Goal: Transaction & Acquisition: Book appointment/travel/reservation

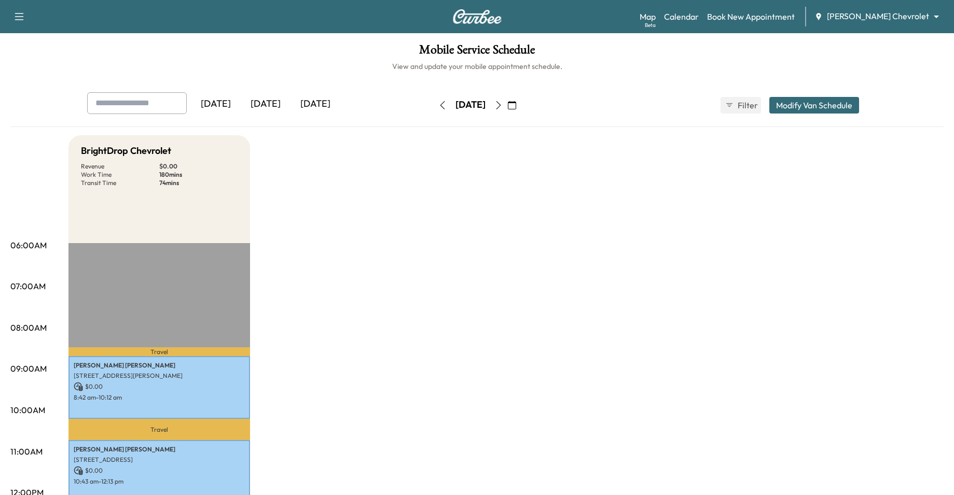
click at [516, 105] on icon "button" at bounding box center [512, 105] width 8 height 8
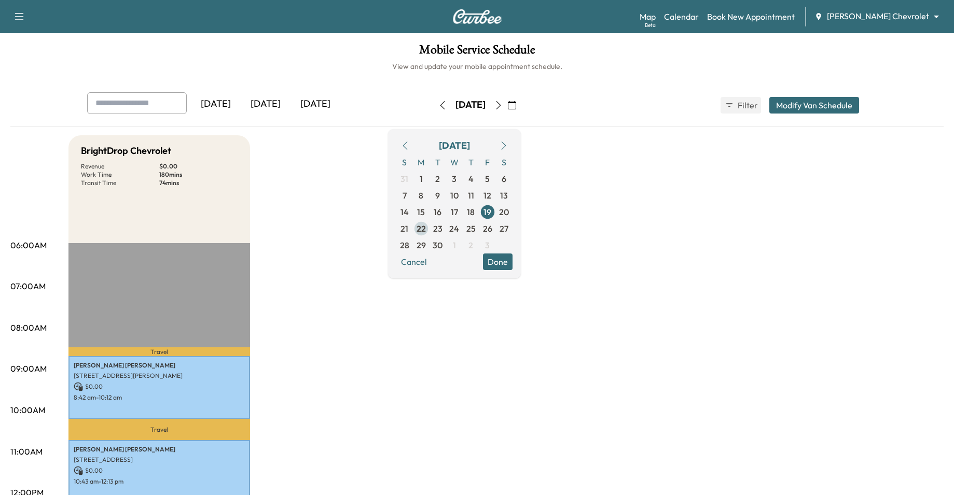
click at [426, 227] on span "22" at bounding box center [420, 228] width 9 height 12
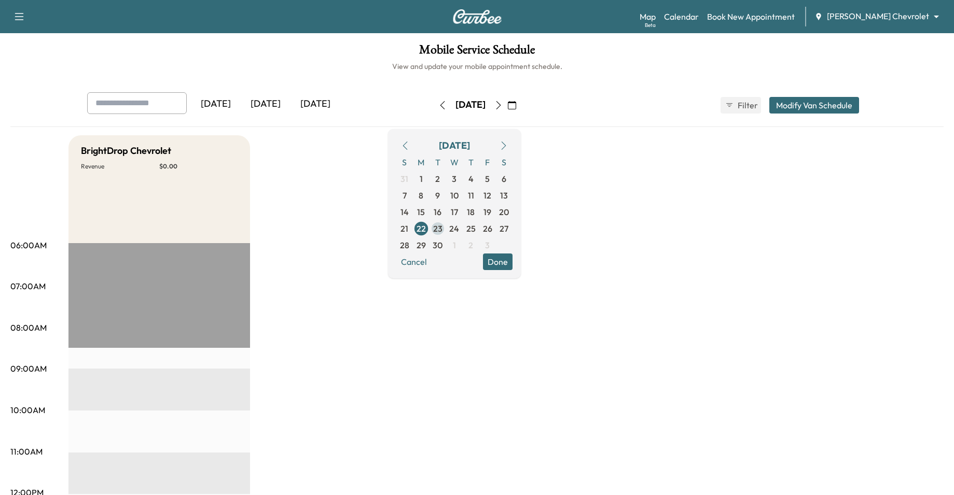
click at [442, 227] on span "23" at bounding box center [437, 228] width 9 height 12
click at [792, 16] on link "Book New Appointment" at bounding box center [751, 16] width 88 height 12
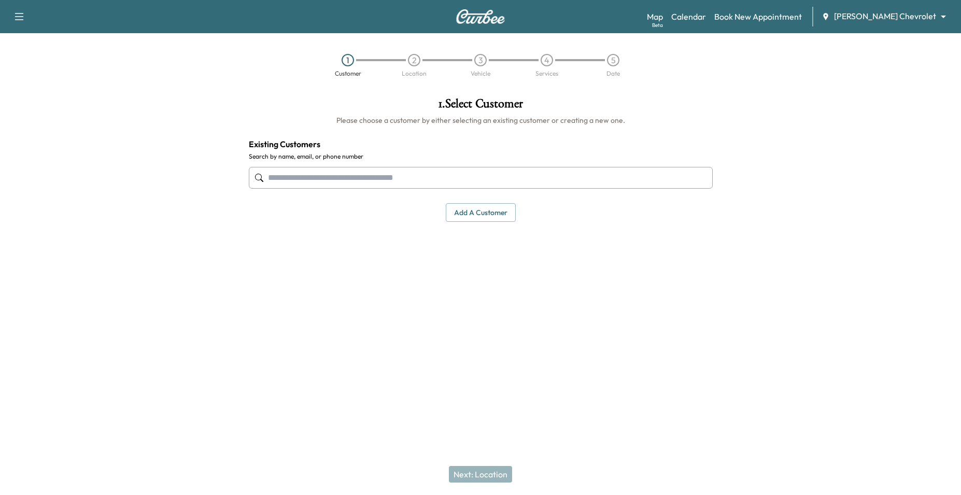
click at [438, 179] on input "text" at bounding box center [481, 178] width 464 height 22
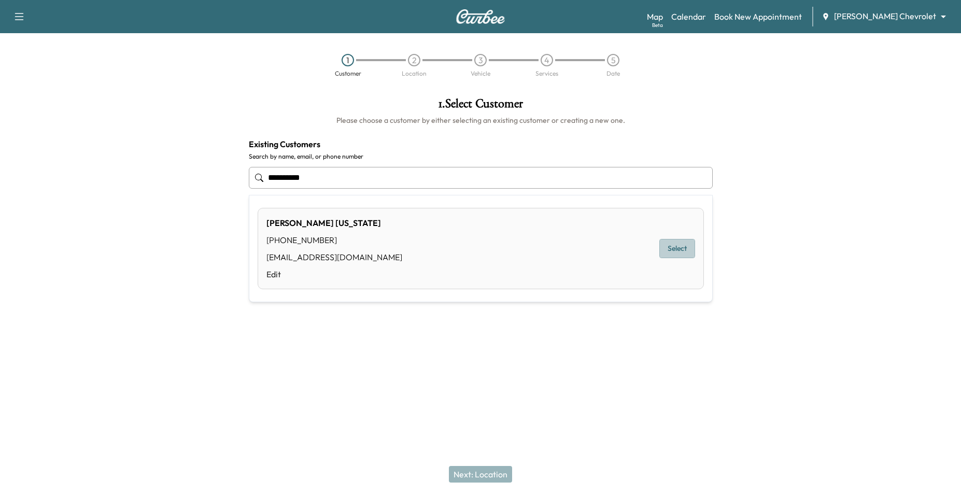
click at [686, 253] on button "Select" at bounding box center [678, 248] width 36 height 19
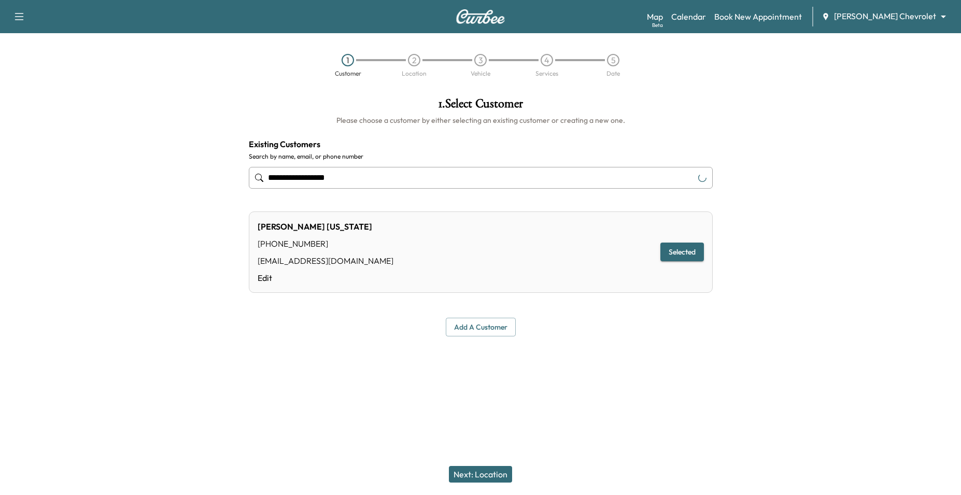
type input "**********"
click at [493, 478] on button "Next: Location" at bounding box center [480, 474] width 63 height 17
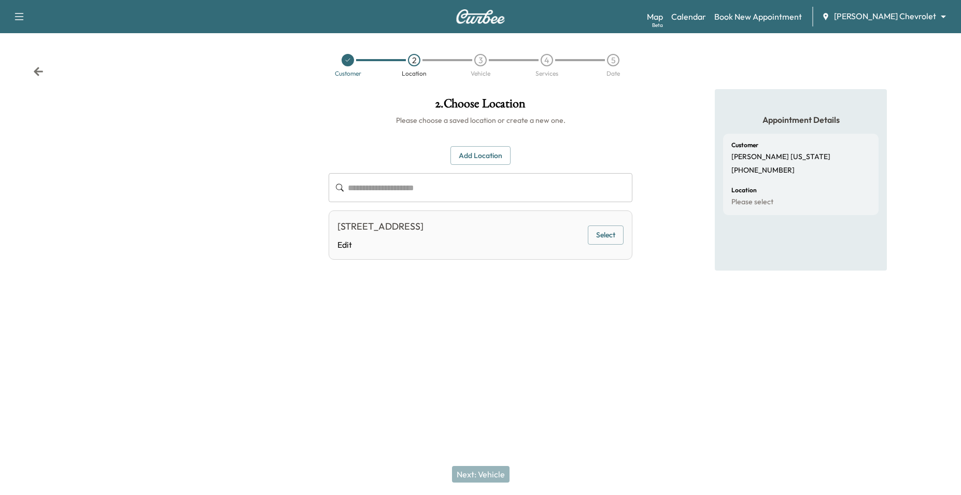
click at [603, 233] on button "Select" at bounding box center [606, 235] width 36 height 19
click at [489, 471] on button "Next: Vehicle" at bounding box center [481, 474] width 58 height 17
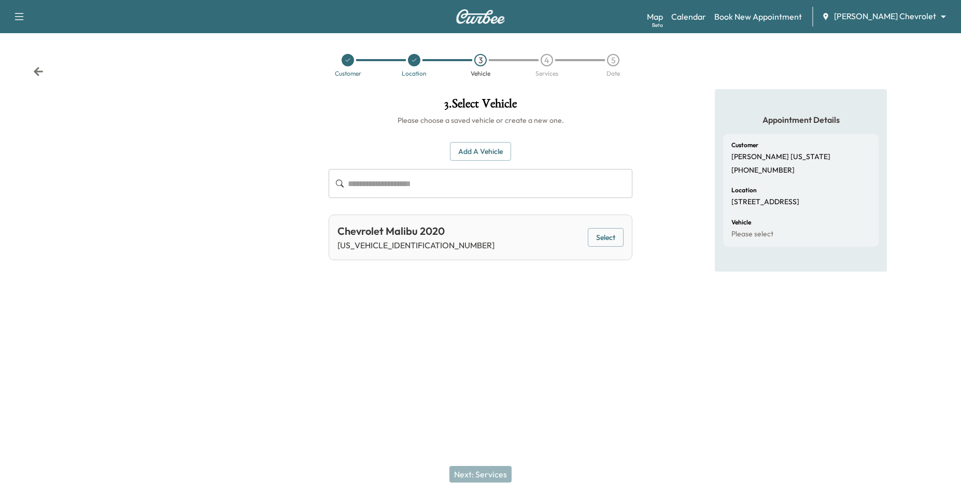
click at [601, 242] on button "Select" at bounding box center [606, 237] width 36 height 19
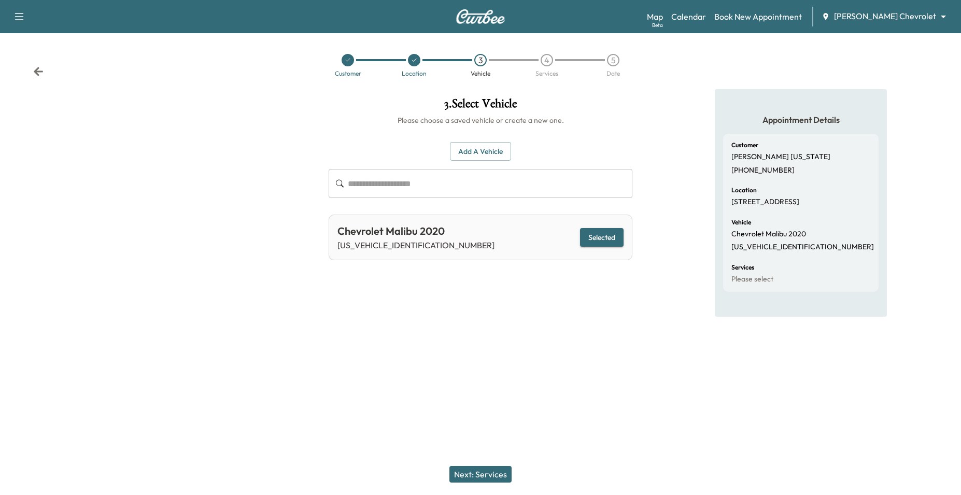
click at [472, 472] on button "Next: Services" at bounding box center [481, 474] width 62 height 17
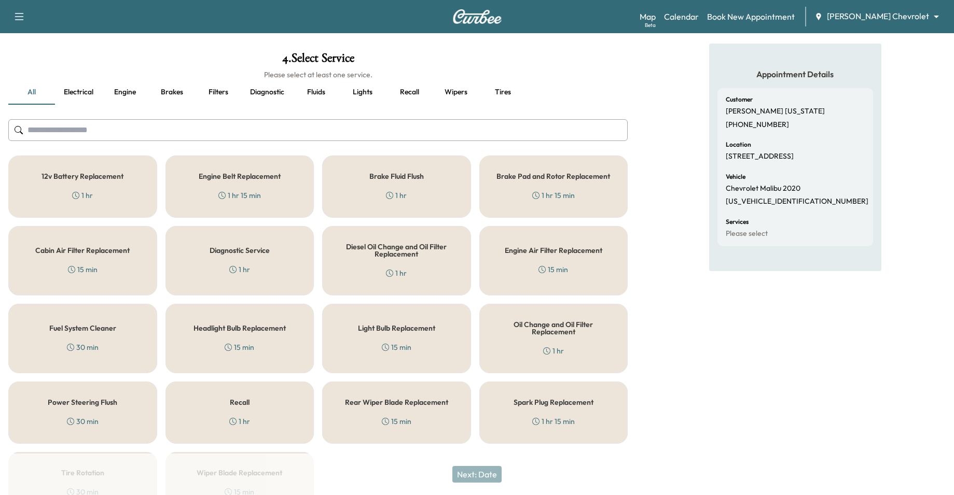
scroll to position [106, 0]
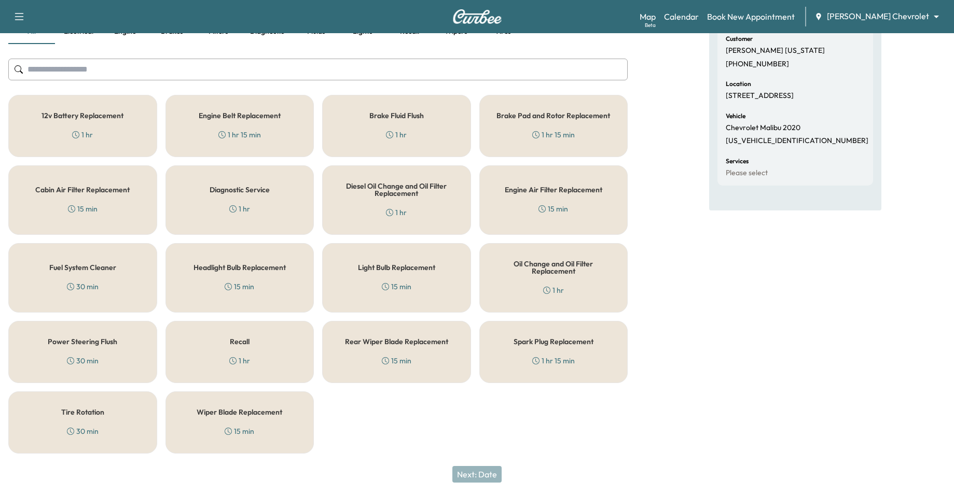
click at [521, 270] on h5 "Oil Change and Oil Filter Replacement" at bounding box center [553, 267] width 115 height 15
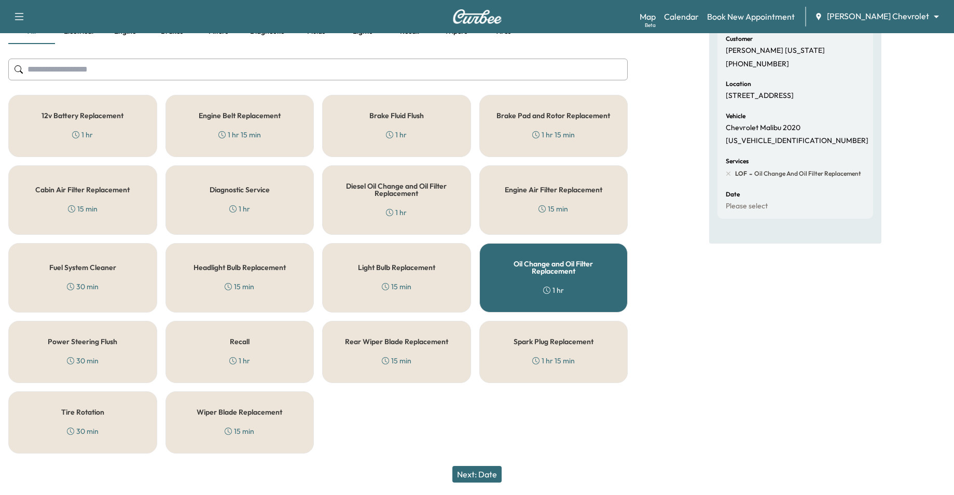
drag, startPoint x: 109, startPoint y: 408, endPoint x: 102, endPoint y: 410, distance: 6.9
click at [107, 408] on div "Tire Rotation 30 min" at bounding box center [82, 422] width 149 height 62
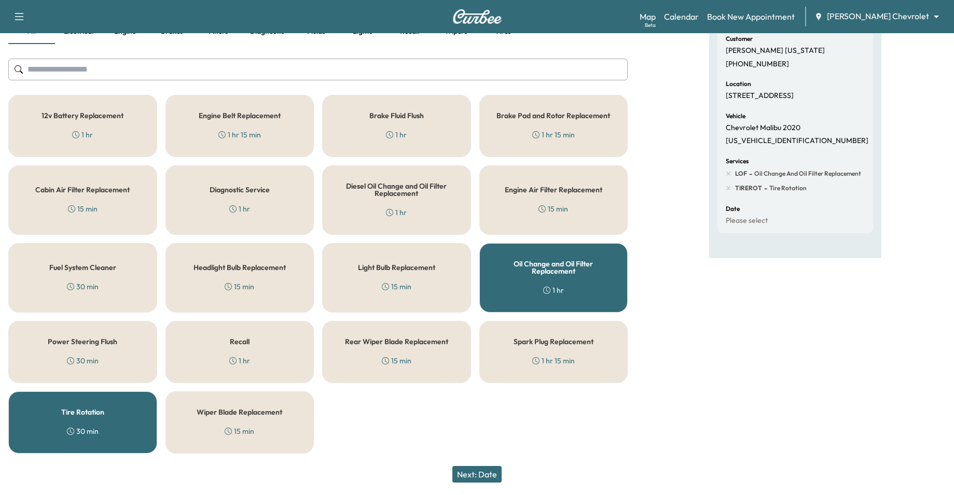
click at [469, 475] on button "Next: Date" at bounding box center [476, 474] width 49 height 17
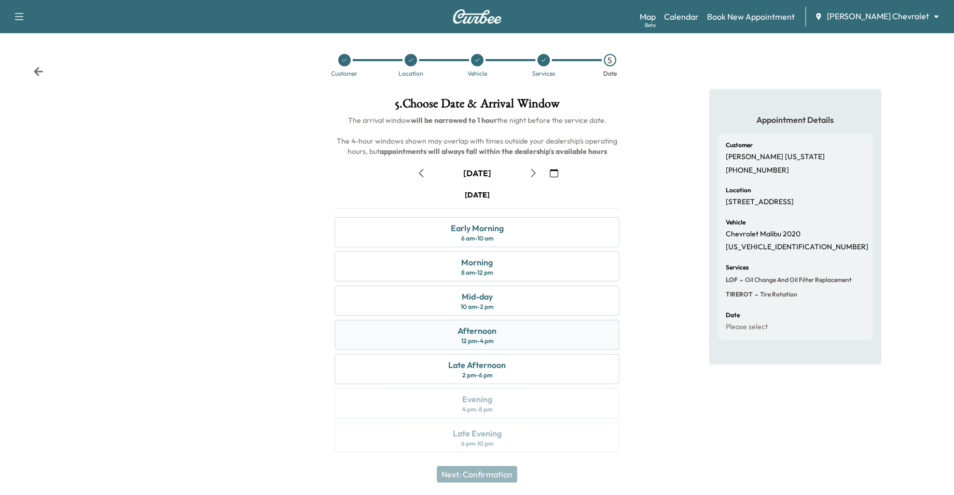
click at [487, 337] on div "12 pm - 4 pm" at bounding box center [477, 341] width 32 height 8
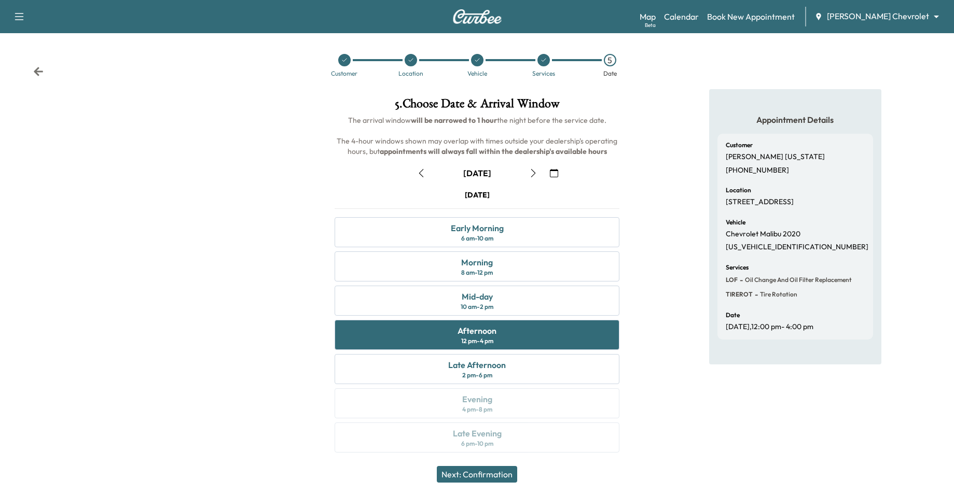
click at [489, 478] on button "Next: Confirmation" at bounding box center [477, 474] width 80 height 17
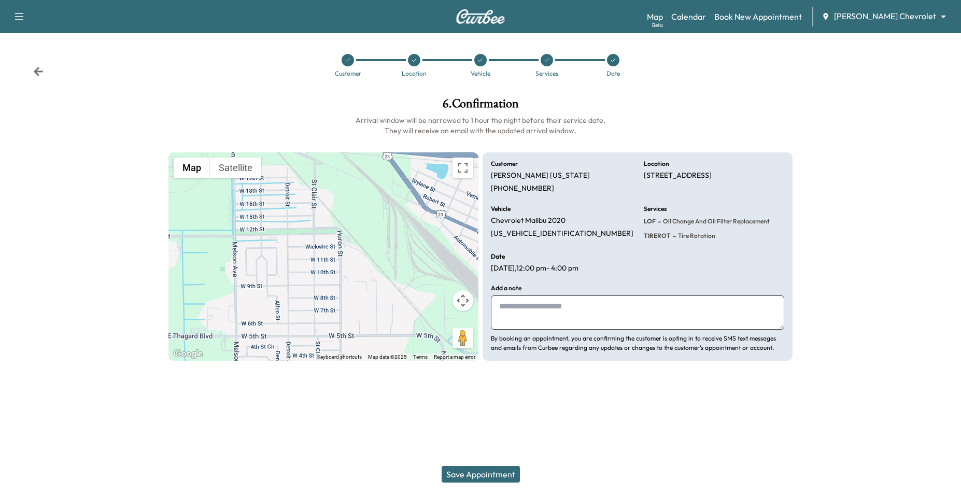
click at [546, 312] on textarea at bounding box center [637, 313] width 293 height 34
click at [555, 305] on textarea at bounding box center [637, 313] width 293 height 34
click at [578, 308] on textarea at bounding box center [637, 313] width 293 height 34
type textarea "**********"
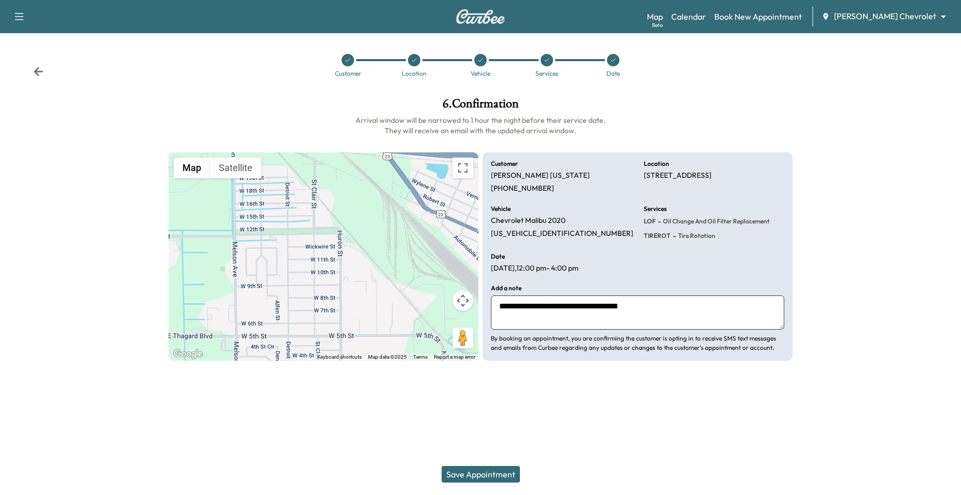
click at [458, 473] on button "Save Appointment" at bounding box center [481, 474] width 78 height 17
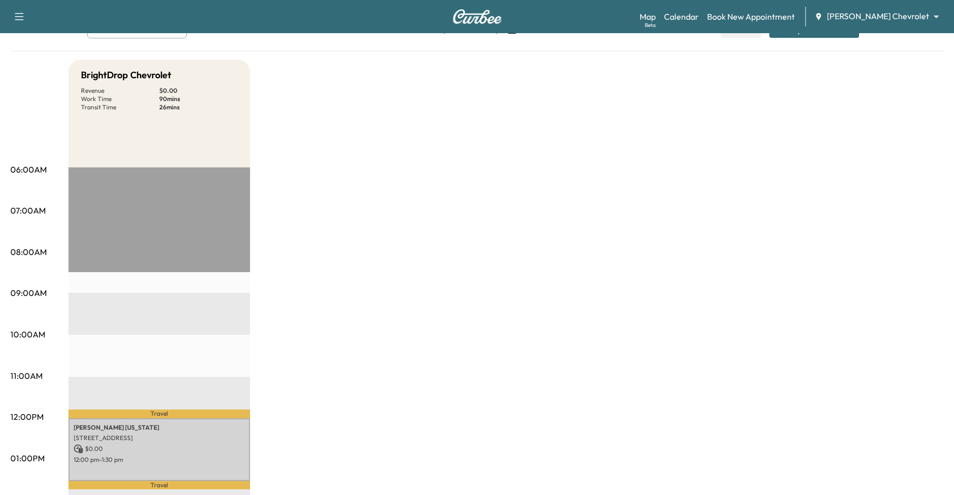
scroll to position [35, 0]
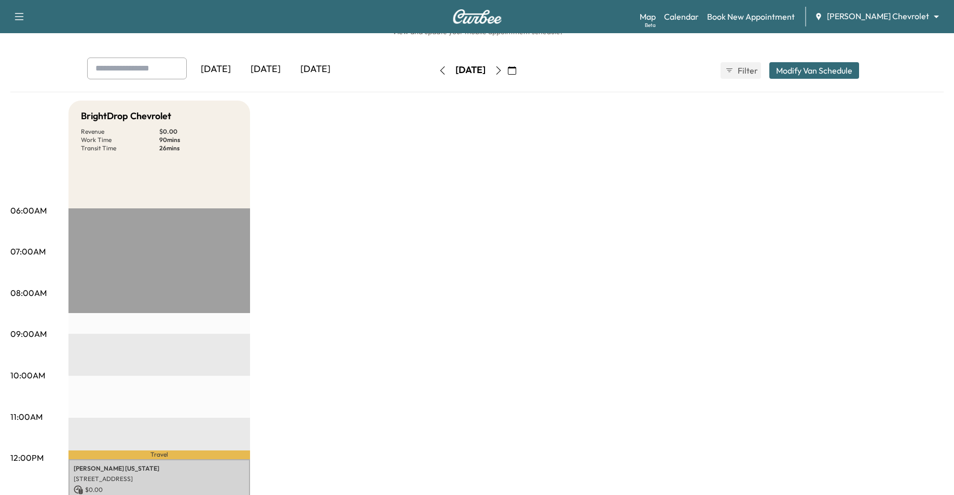
click at [296, 311] on div "BrightDrop Chevrolet Revenue $ 0.00 Work Time 90 mins Transit Time 26 mins Trav…" at bounding box center [505, 490] width 875 height 778
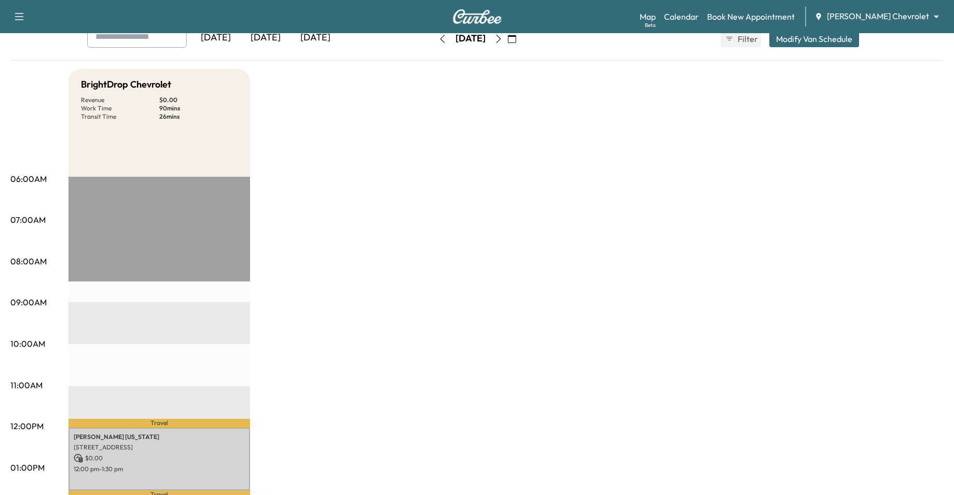
scroll to position [69, 0]
